Goal: Navigation & Orientation: Find specific page/section

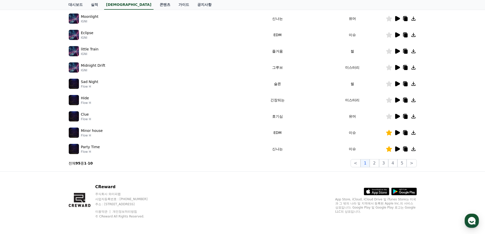
scroll to position [110, 0]
click at [377, 166] on button "2" at bounding box center [373, 163] width 9 height 8
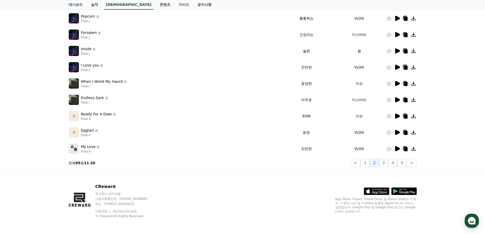
click at [394, 68] on icon at bounding box center [397, 67] width 6 height 6
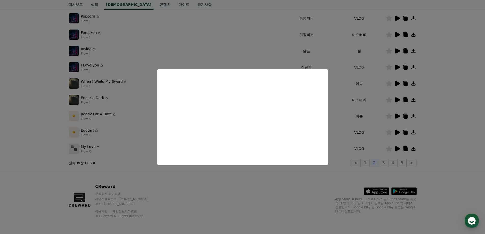
click at [432, 112] on button "close modal" at bounding box center [242, 117] width 485 height 234
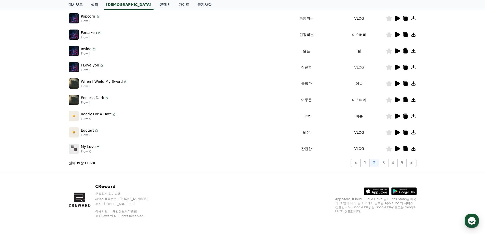
click at [396, 85] on icon at bounding box center [397, 83] width 5 height 5
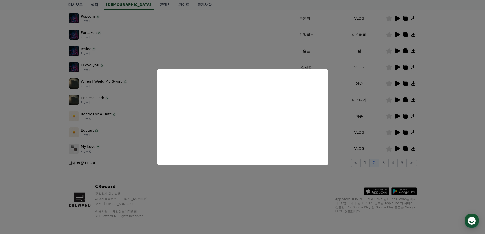
click at [445, 121] on button "close modal" at bounding box center [242, 117] width 485 height 234
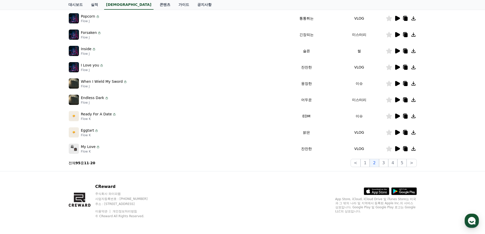
click at [397, 117] on icon at bounding box center [397, 115] width 5 height 5
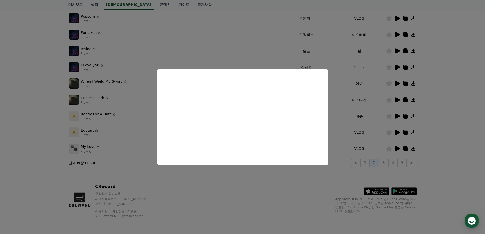
click at [468, 133] on button "close modal" at bounding box center [242, 117] width 485 height 234
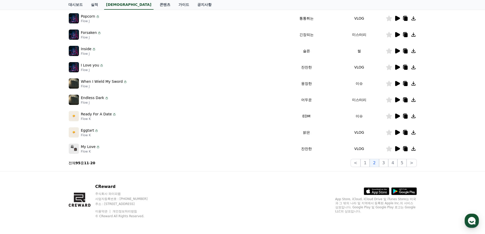
click at [404, 118] on icon at bounding box center [406, 116] width 4 height 4
click at [18, 67] on div "크리워드 음원 서비스 이용 시 유의사항 음원 * 볼륨은 15% 이상으로 설정해주세요. * 35초 미만은 수익이 적거나 발생하지 않을 수 있습니…" at bounding box center [242, 48] width 485 height 246
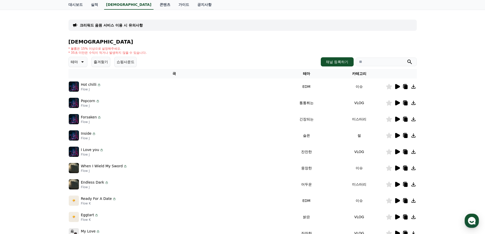
scroll to position [19, 0]
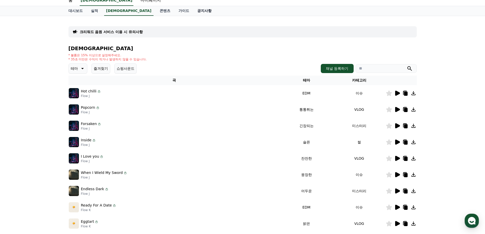
click at [193, 12] on link "공지사항" at bounding box center [204, 11] width 22 height 10
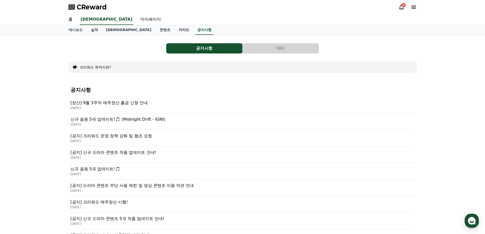
click at [174, 31] on link "가이드" at bounding box center [183, 30] width 19 height 10
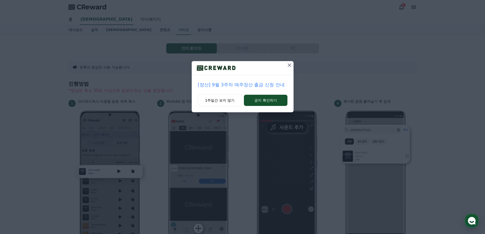
click at [289, 65] on icon at bounding box center [290, 65] width 4 height 4
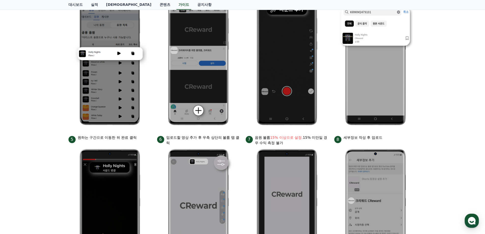
scroll to position [119, 0]
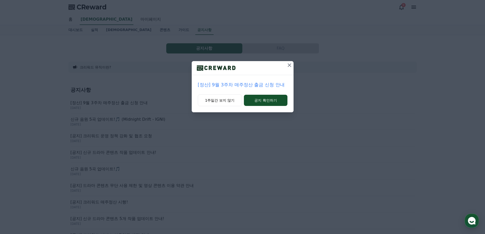
click at [290, 67] on icon at bounding box center [289, 65] width 6 height 6
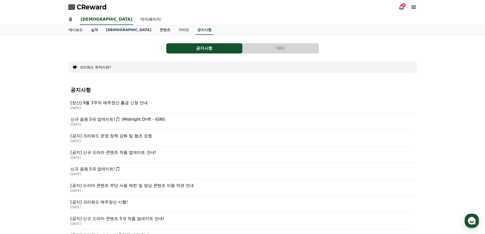
click at [400, 8] on icon at bounding box center [401, 7] width 6 height 6
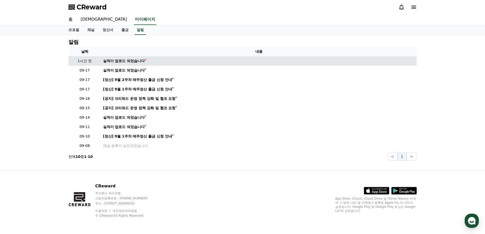
click at [120, 64] on td "실적이 업로드 되었습니다" at bounding box center [258, 60] width 315 height 9
click at [124, 61] on div "실적이 업로드 되었습니다" at bounding box center [124, 60] width 42 height 5
